Goal: Information Seeking & Learning: Find specific page/section

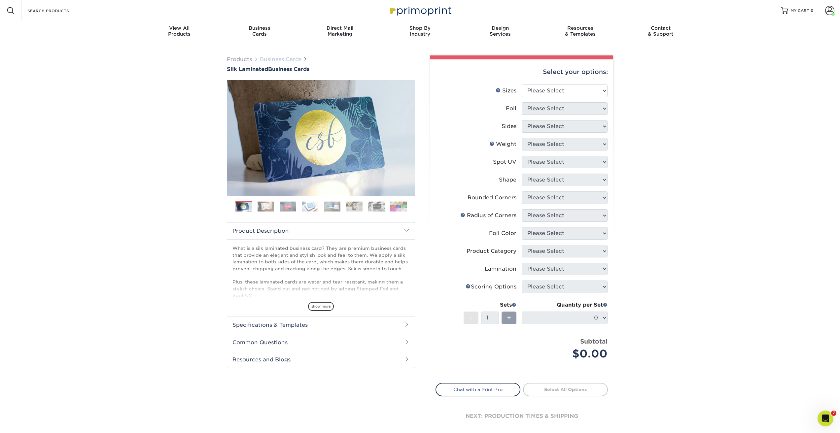
click at [286, 57] on link "Business Cards" at bounding box center [281, 59] width 42 height 6
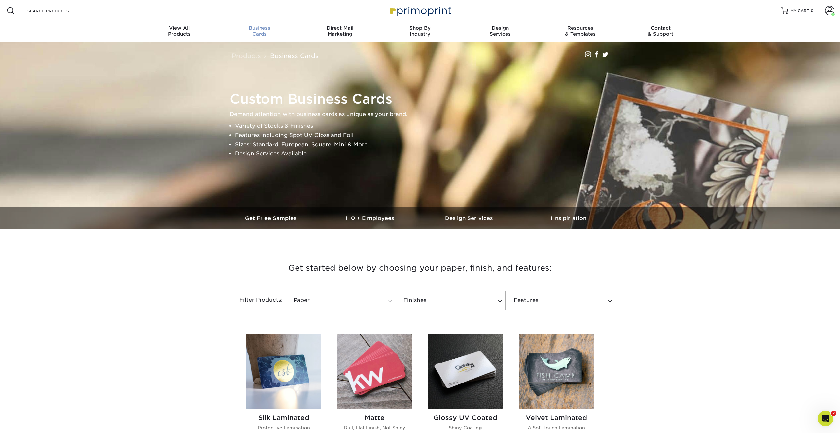
click at [256, 32] on div "Business Cards" at bounding box center [260, 31] width 80 height 12
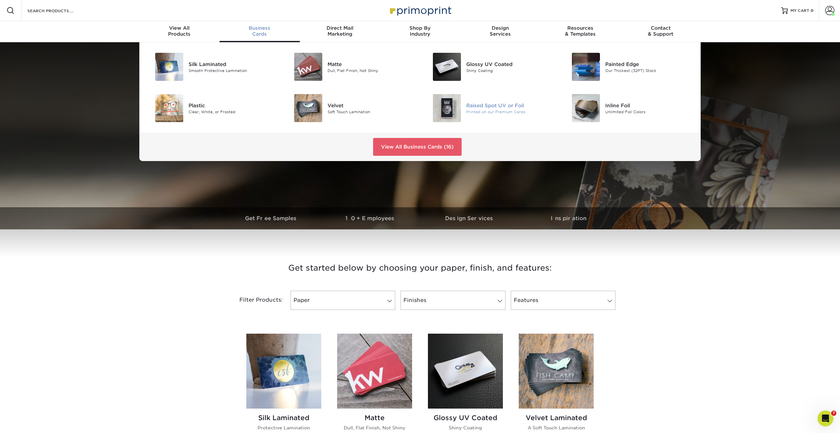
click at [496, 103] on div "Raised Spot UV or Foil" at bounding box center [510, 105] width 88 height 7
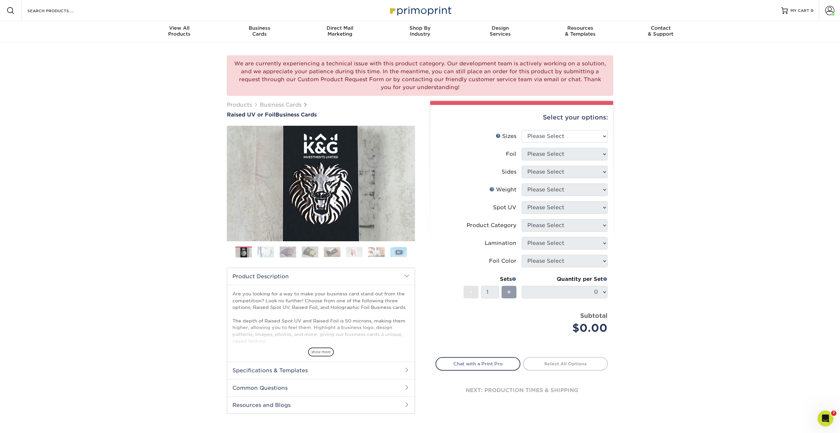
drag, startPoint x: 448, startPoint y: 62, endPoint x: 458, endPoint y: 89, distance: 28.3
click at [458, 89] on div "We are currently experiencing a technical issue with this product category. Our…" at bounding box center [420, 75] width 386 height 40
copy div "Our development team is actively working on a solution, and we appreciate your …"
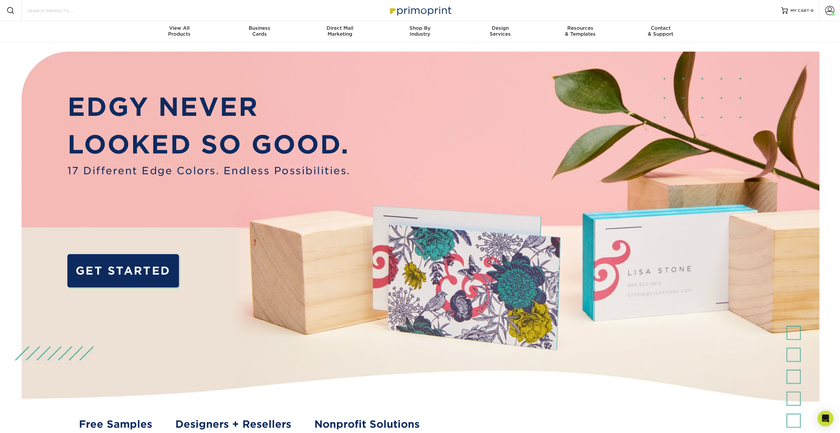
click at [65, 12] on input "Search Products" at bounding box center [59, 11] width 64 height 8
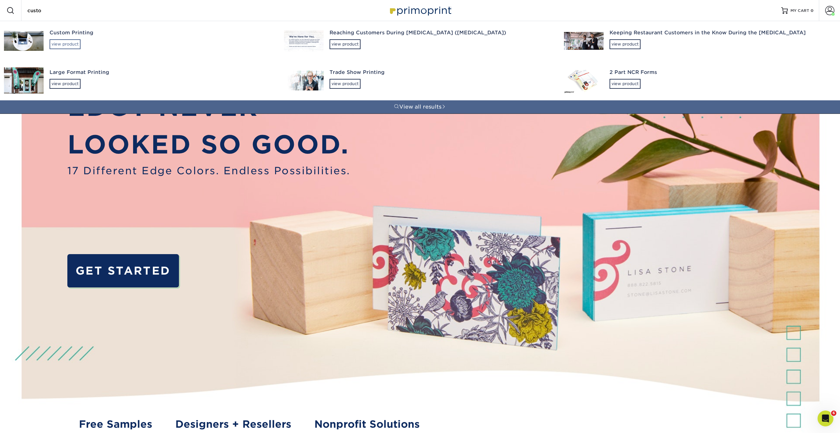
type input "custo"
click at [73, 45] on div "view product" at bounding box center [65, 44] width 31 height 10
